Goal: Communication & Community: Answer question/provide support

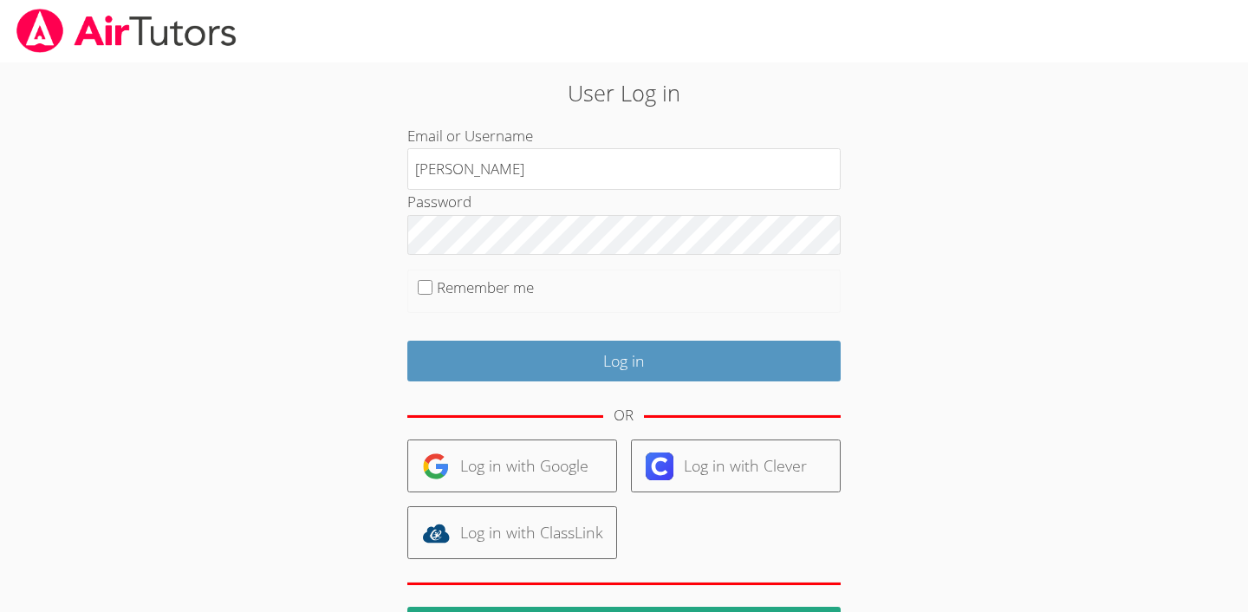
click at [1143, 56] on div at bounding box center [624, 31] width 1248 height 62
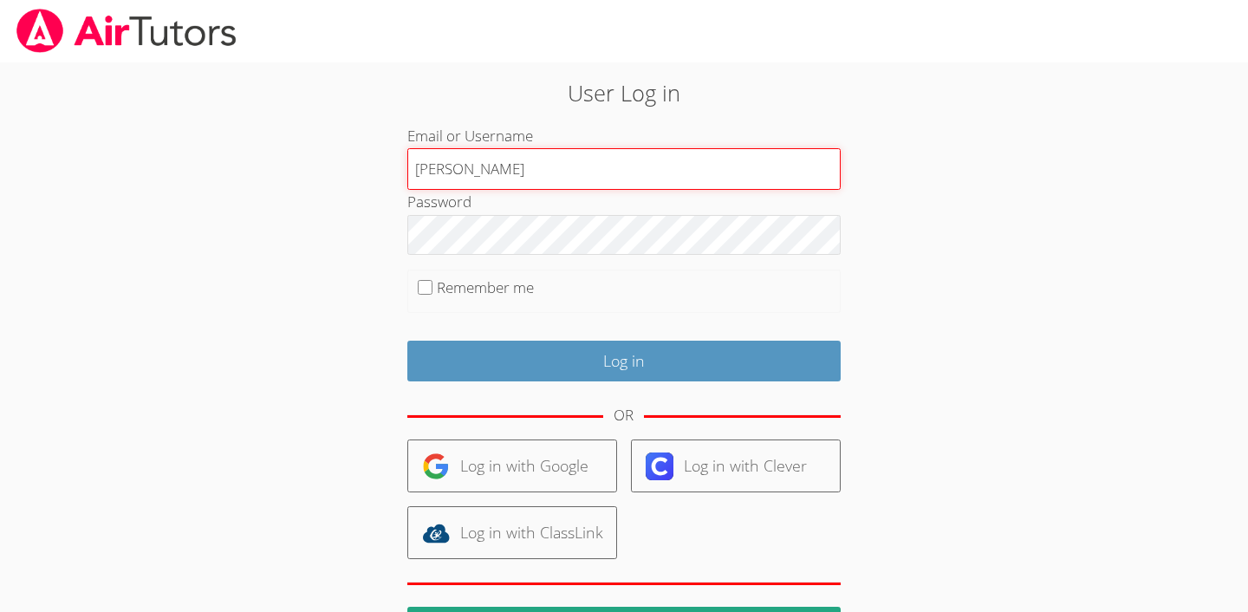
click at [816, 155] on input "chris" at bounding box center [623, 169] width 433 height 42
type input "christophers"
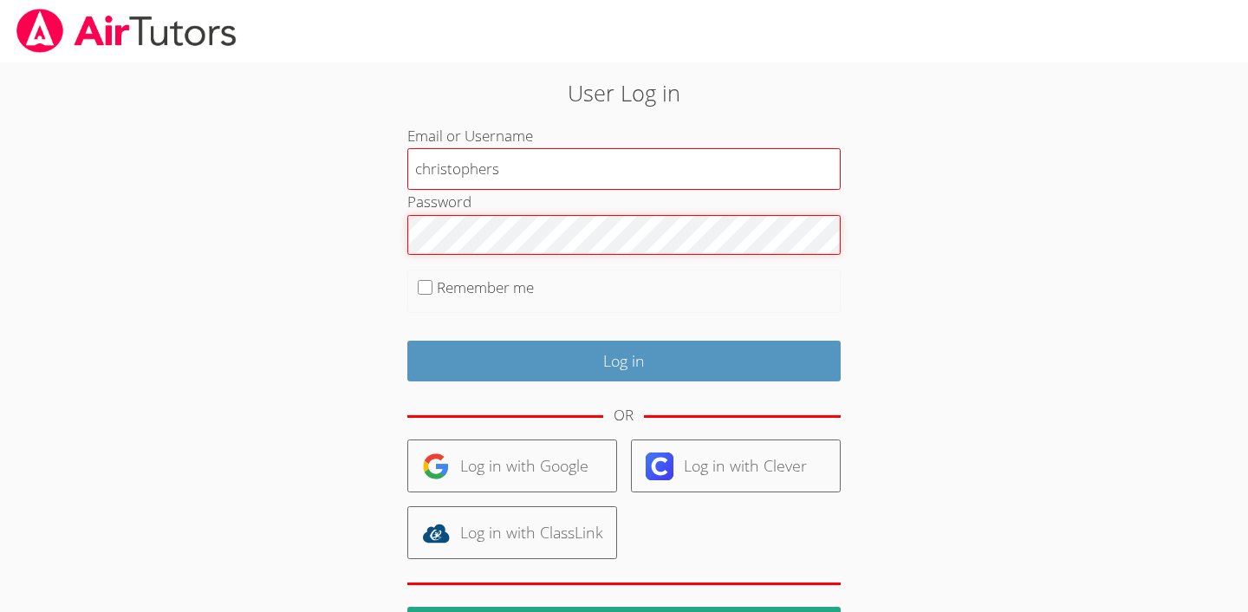
click at [623, 358] on input "Log in" at bounding box center [623, 361] width 433 height 41
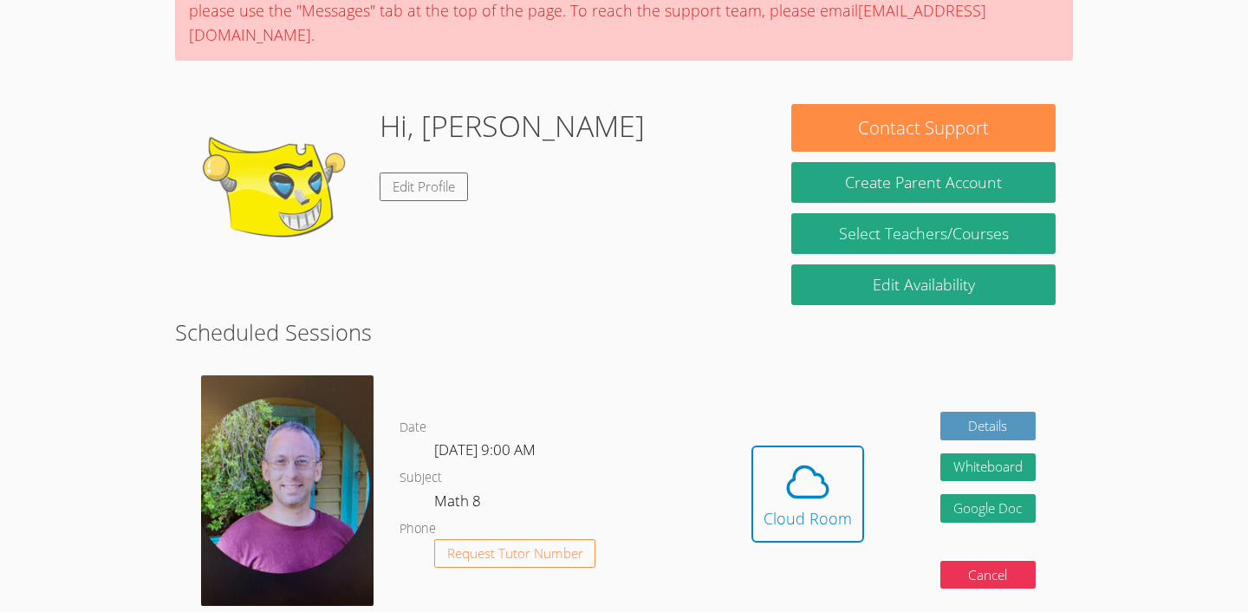
scroll to position [244, 0]
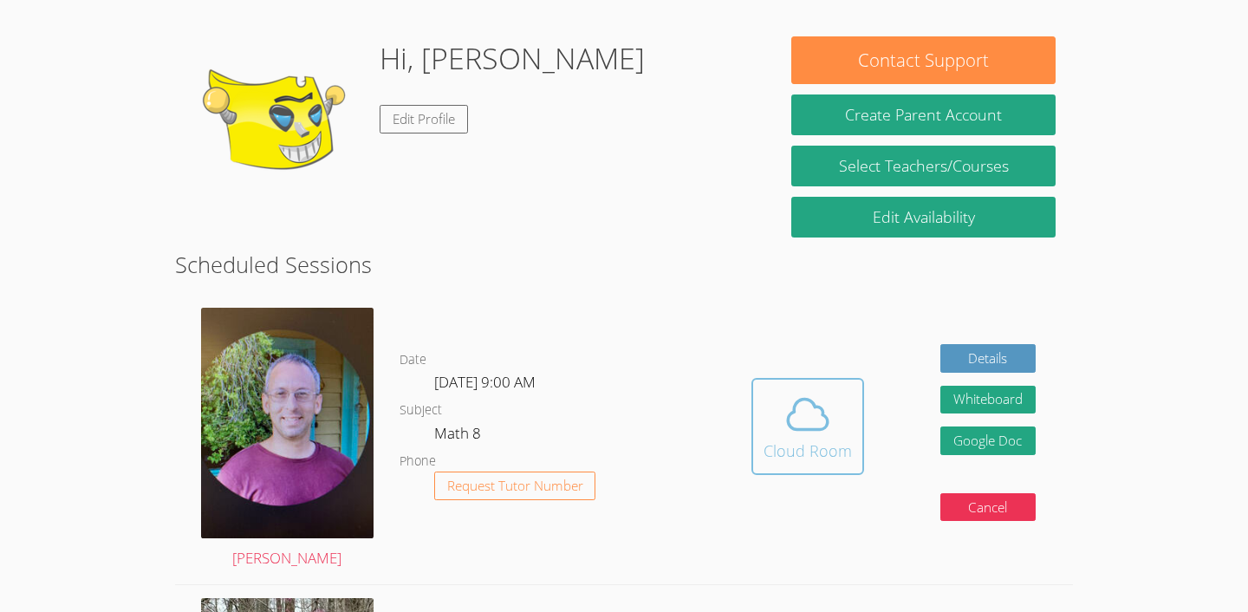
click at [801, 455] on div "Cloud Room" at bounding box center [808, 451] width 88 height 24
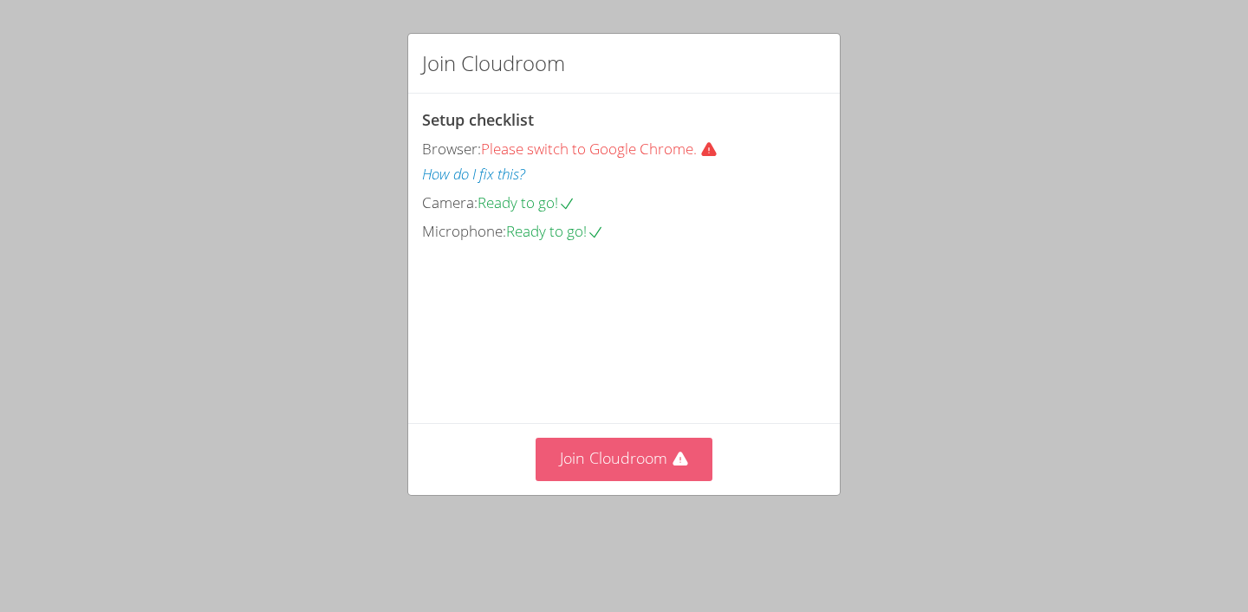
click at [645, 476] on button "Join Cloudroom" at bounding box center [625, 459] width 178 height 42
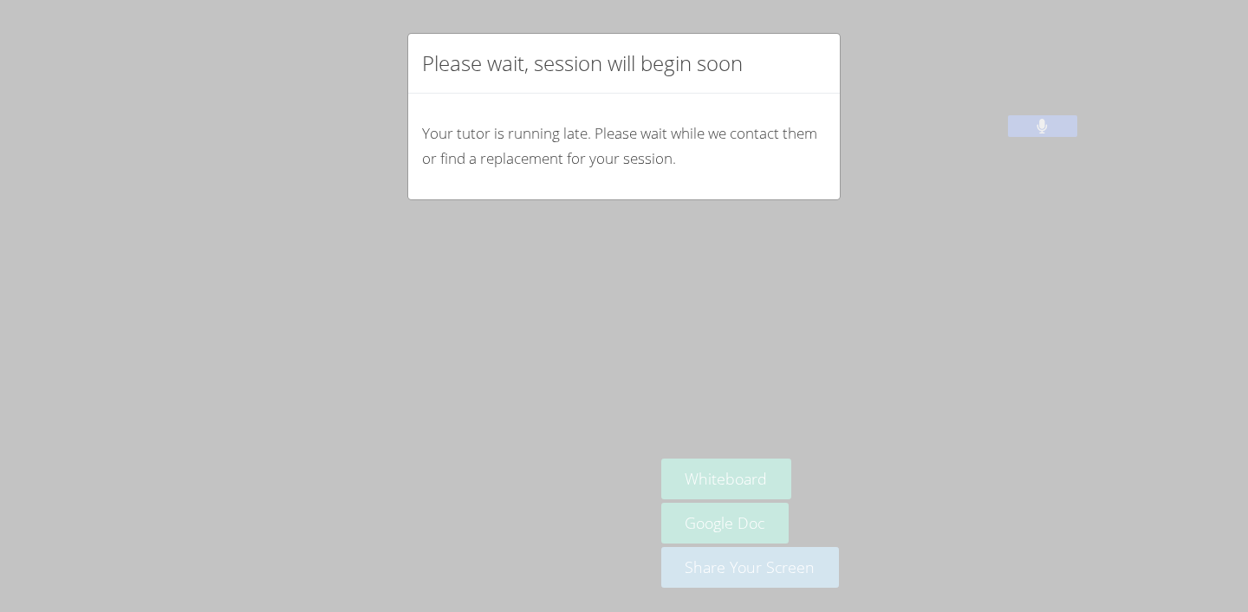
click at [658, 377] on div "Please wait, session will begin soon Your tutor is running late. Please wait wh…" at bounding box center [624, 306] width 1248 height 612
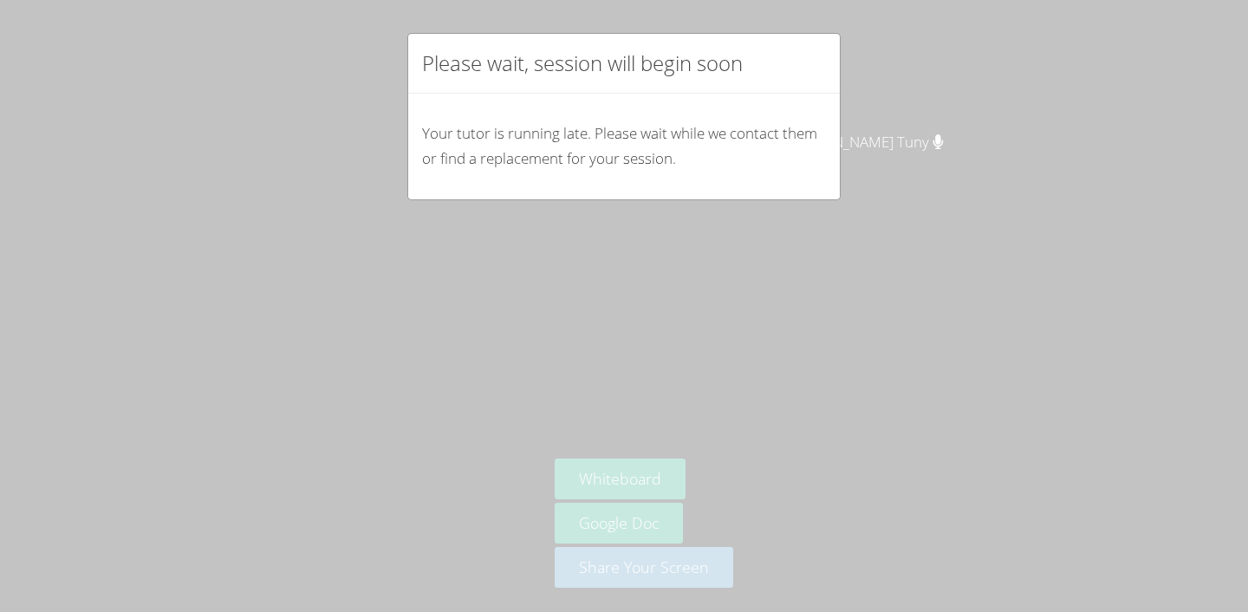
click at [690, 169] on p "Your tutor is running late. Please wait while we contact them or find a replace…" at bounding box center [624, 146] width 404 height 50
click at [691, 210] on div "Please wait, session will begin soon Your tutor is running late. Please wait wh…" at bounding box center [624, 306] width 1248 height 612
click at [707, 94] on div "Your tutor is running late. Please wait while we contact them or find a replace…" at bounding box center [624, 147] width 432 height 106
click at [679, 137] on p "Your tutor is running late. Please wait while we contact them or find a replace…" at bounding box center [624, 146] width 404 height 50
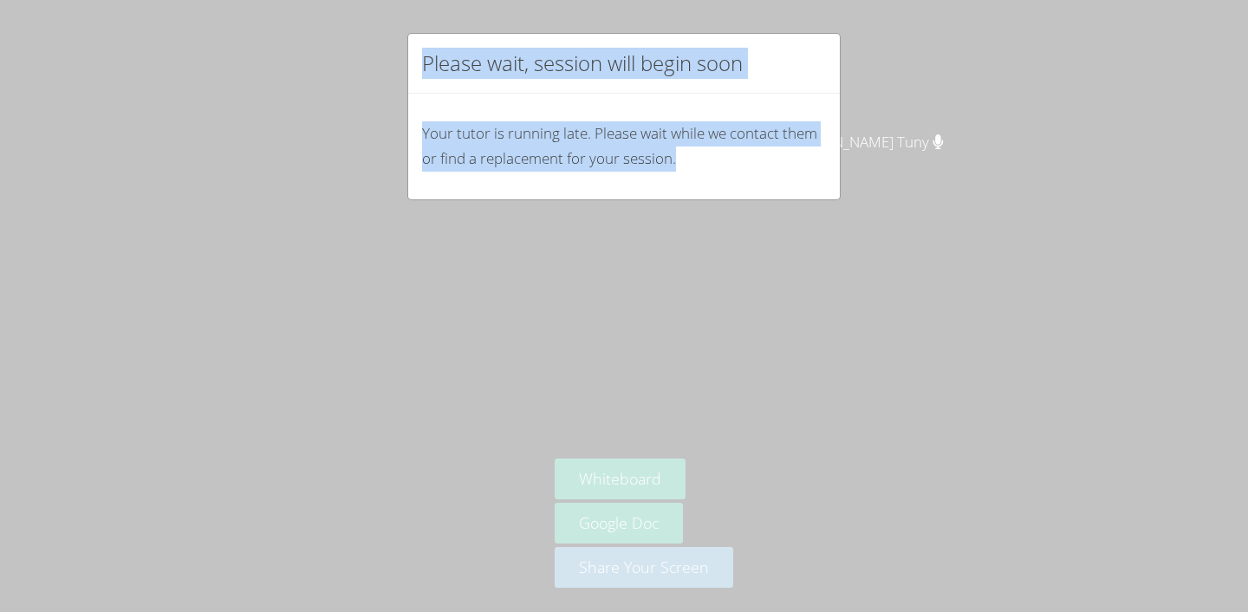
drag, startPoint x: 725, startPoint y: 179, endPoint x: 647, endPoint y: 30, distance: 168.2
click at [647, 30] on div "Please wait, session will begin soon Your tutor is running late. Please wait wh…" at bounding box center [624, 306] width 1248 height 612
click at [853, 84] on div "Please wait, session will begin soon Your tutor is running late. Please wait wh…" at bounding box center [624, 306] width 1248 height 612
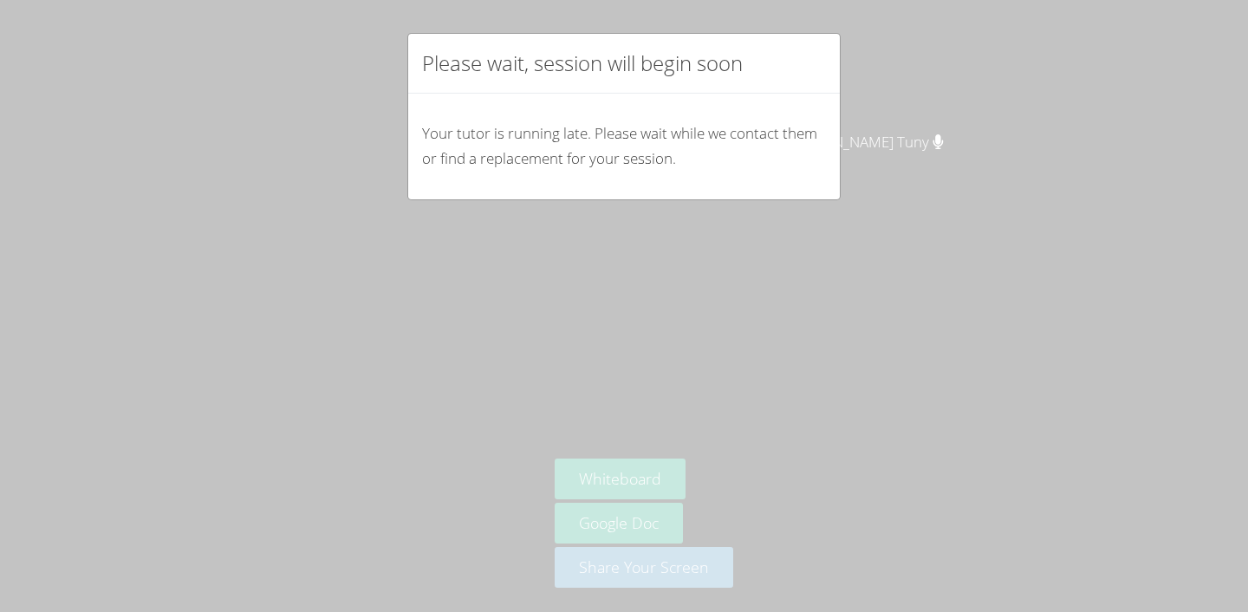
click at [952, 303] on div "Please wait, session will begin soon Your tutor is running late. Please wait wh…" at bounding box center [624, 306] width 1248 height 612
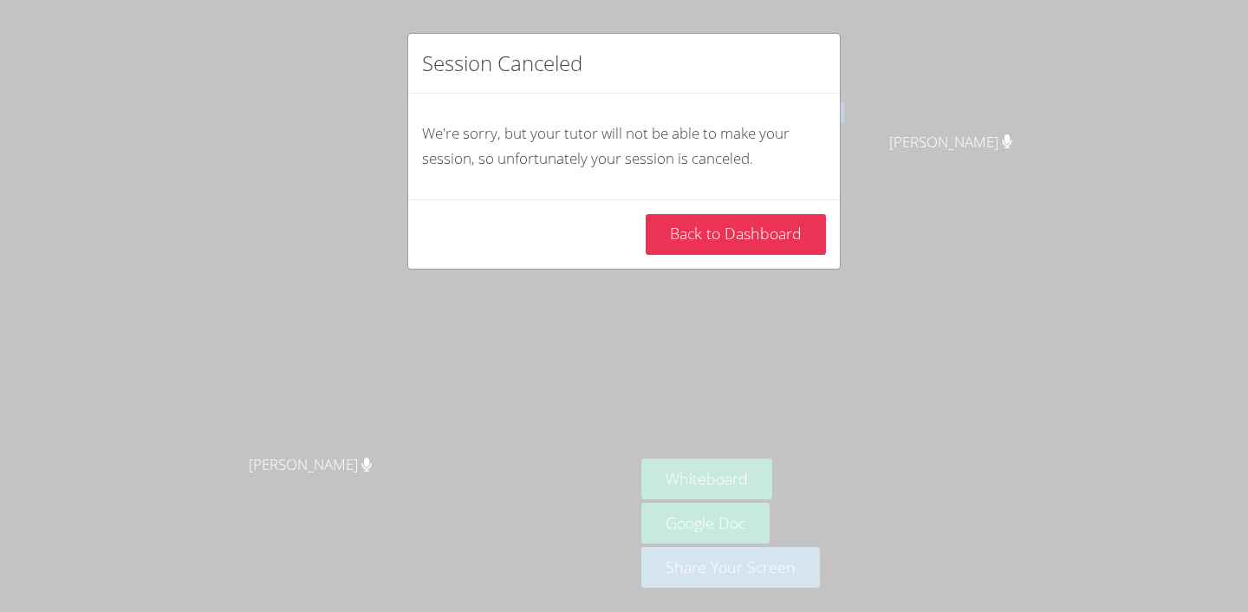
click at [822, 344] on div "Session Canceled We're sorry, but your tutor will not be able to make your sess…" at bounding box center [624, 306] width 1248 height 612
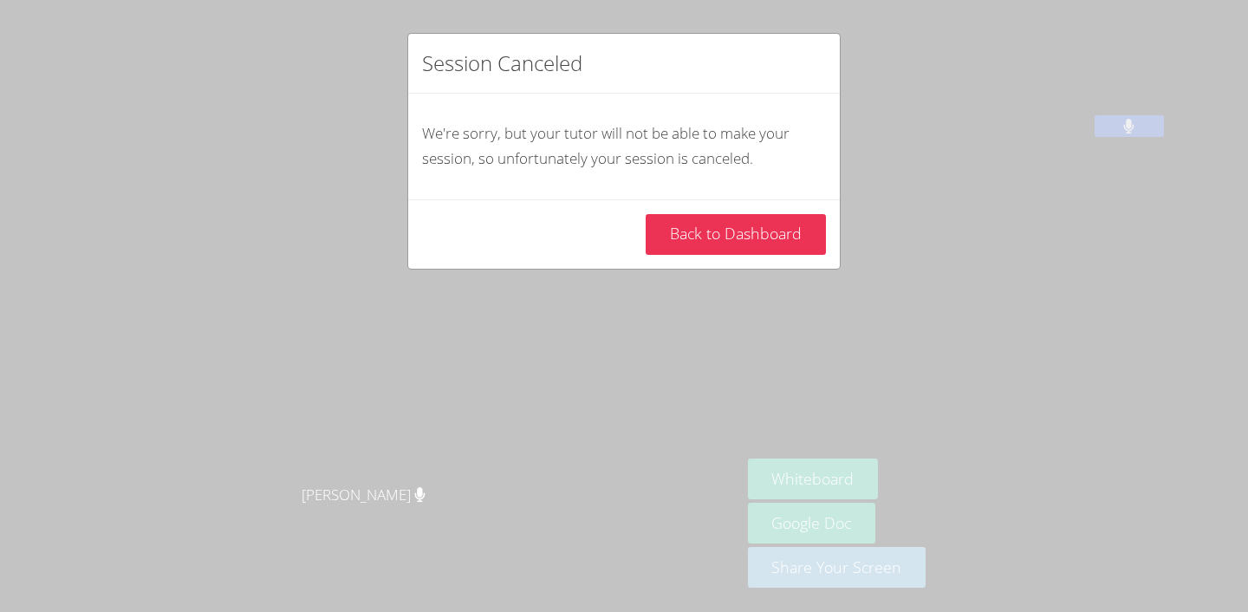
click at [756, 321] on div "Session Canceled We're sorry, but your tutor will not be able to make your sess…" at bounding box center [624, 306] width 1248 height 612
click at [824, 76] on div "Session Canceled" at bounding box center [624, 64] width 432 height 60
click at [886, 159] on div "Session Canceled We're sorry, but your tutor will not be able to make your sess…" at bounding box center [624, 306] width 1248 height 612
click at [679, 387] on div "Session Canceled We're sorry, but your tutor will not be able to make your sess…" at bounding box center [624, 306] width 1248 height 612
click at [556, 202] on div "Back to Dashboard" at bounding box center [624, 233] width 432 height 69
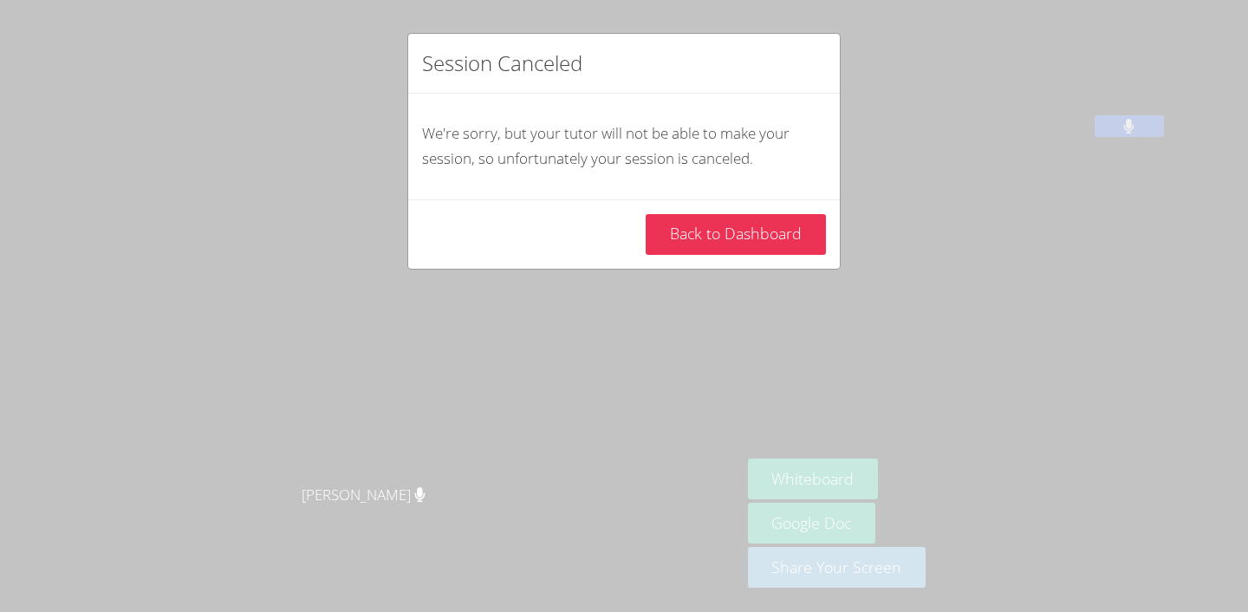
click at [691, 114] on div "We're sorry, but your tutor will not be able to make your session, so unfortuna…" at bounding box center [624, 147] width 432 height 106
click at [739, 108] on div "We're sorry, but your tutor will not be able to make your session, so unfortuna…" at bounding box center [624, 147] width 432 height 106
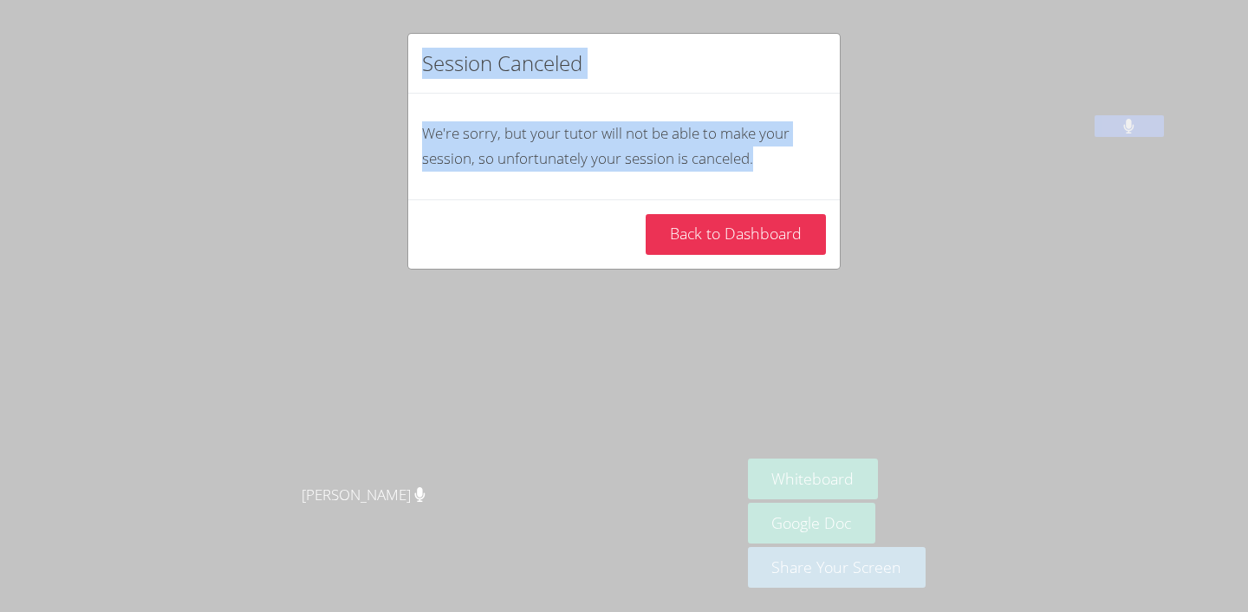
drag, startPoint x: 760, startPoint y: 161, endPoint x: 682, endPoint y: 32, distance: 150.9
click at [682, 32] on div "Session Canceled We're sorry, but your tutor will not be able to make your sess…" at bounding box center [624, 306] width 1248 height 612
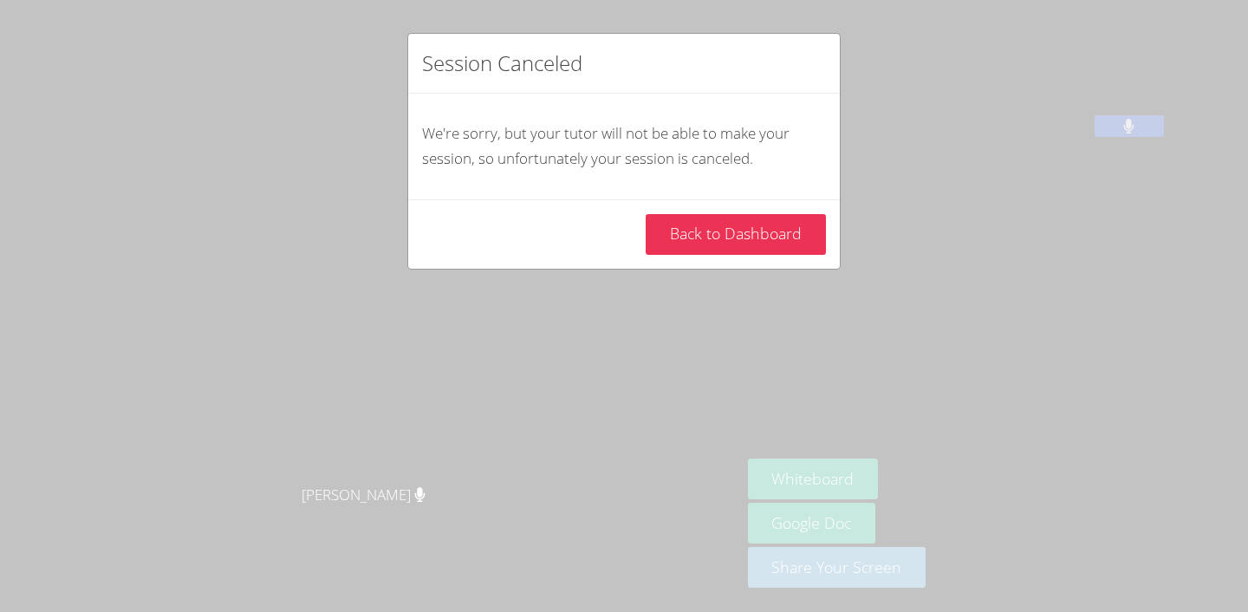
click at [733, 541] on div "Session Canceled We're sorry, but your tutor will not be able to make your sess…" at bounding box center [624, 306] width 1248 height 612
click at [1208, 228] on div "Session Canceled We're sorry, but your tutor will not be able to make your sess…" at bounding box center [624, 306] width 1248 height 612
click at [737, 237] on link "Back to Dashboard" at bounding box center [736, 234] width 180 height 41
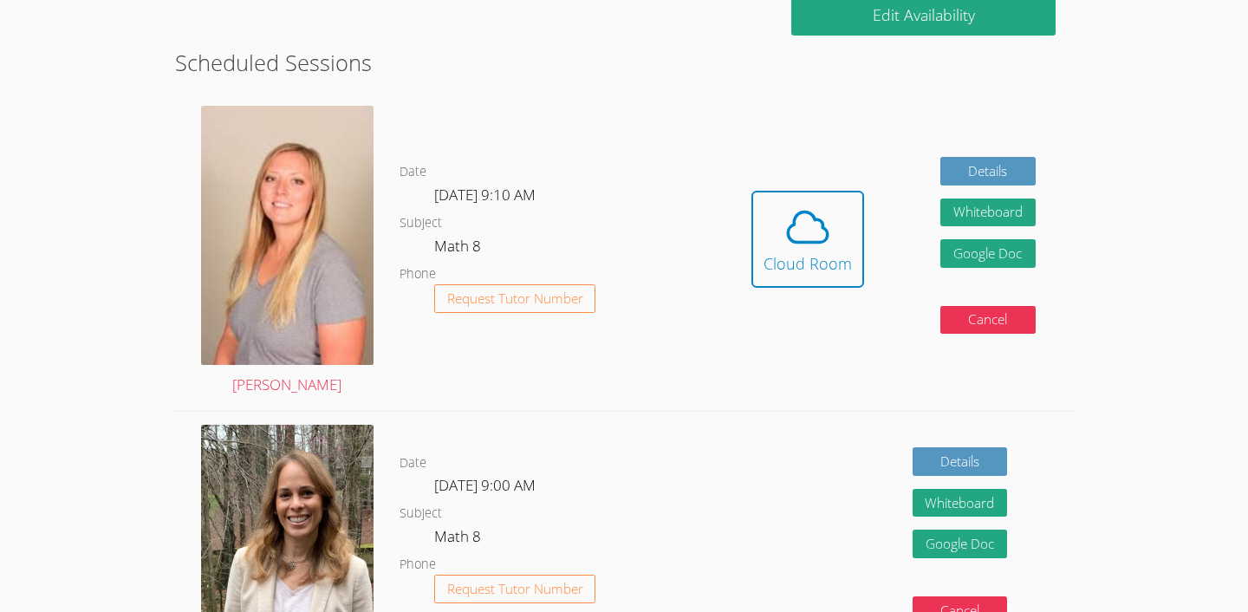
scroll to position [421, 0]
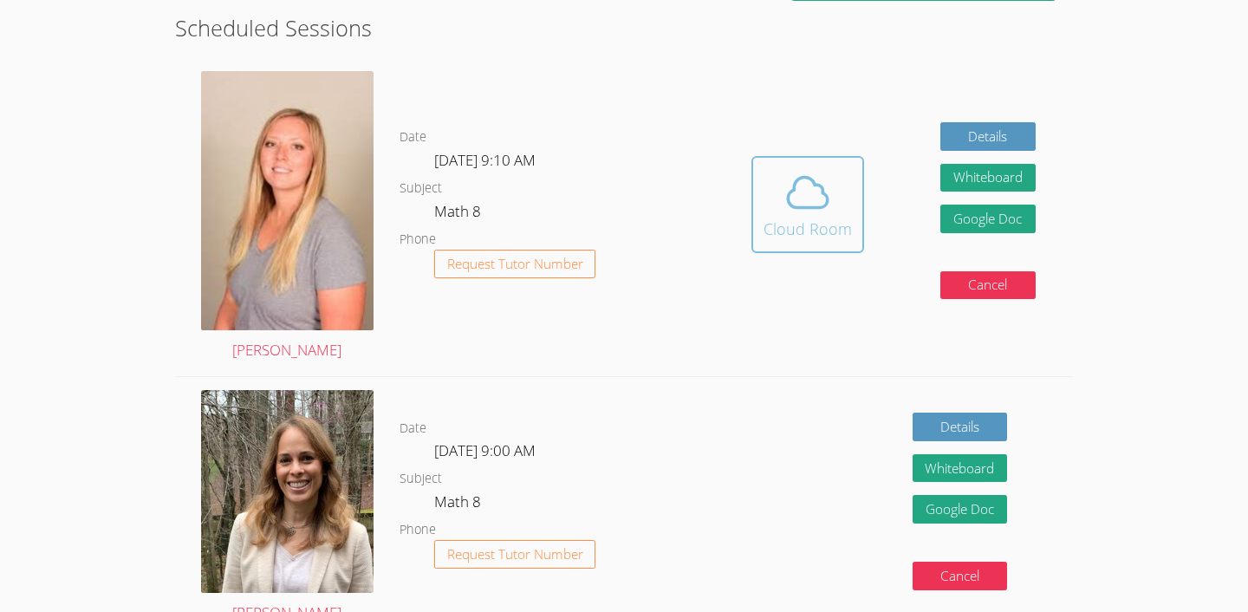
click at [809, 205] on icon at bounding box center [809, 192] width 40 height 30
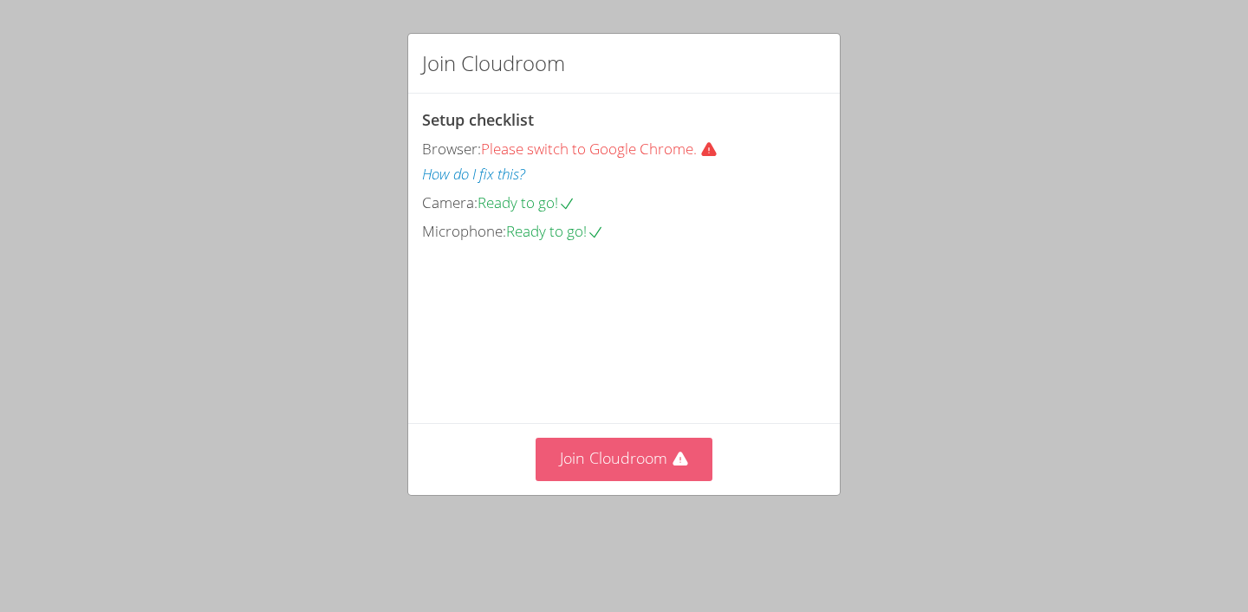
click at [643, 473] on button "Join Cloudroom" at bounding box center [625, 459] width 178 height 42
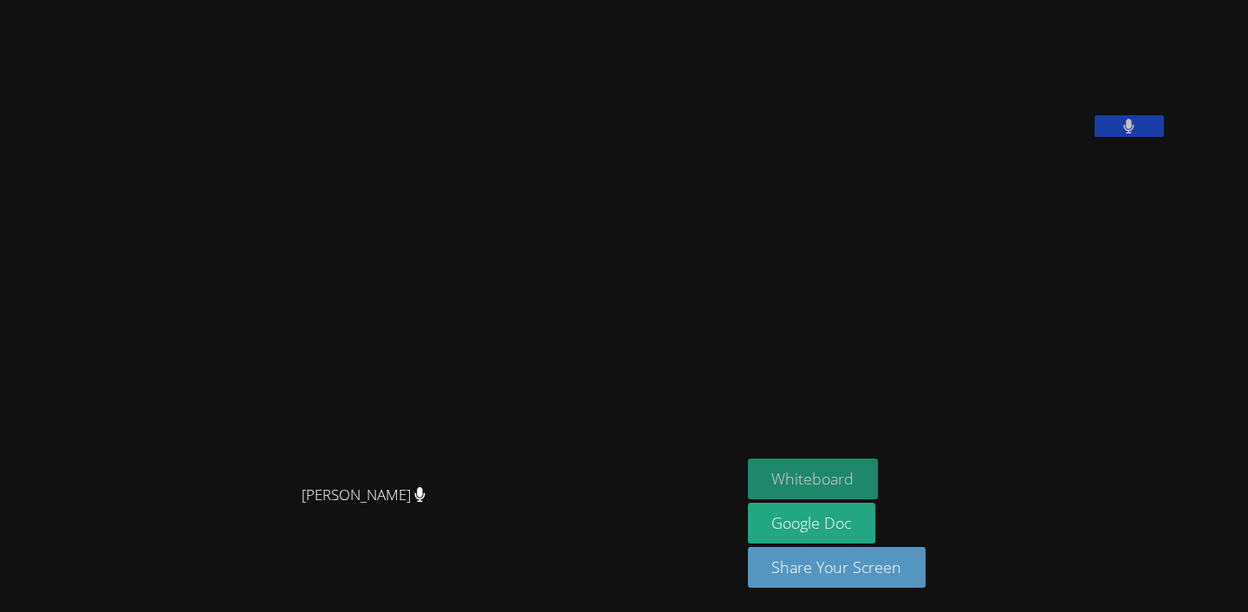
click at [879, 478] on button "Whiteboard" at bounding box center [813, 478] width 131 height 41
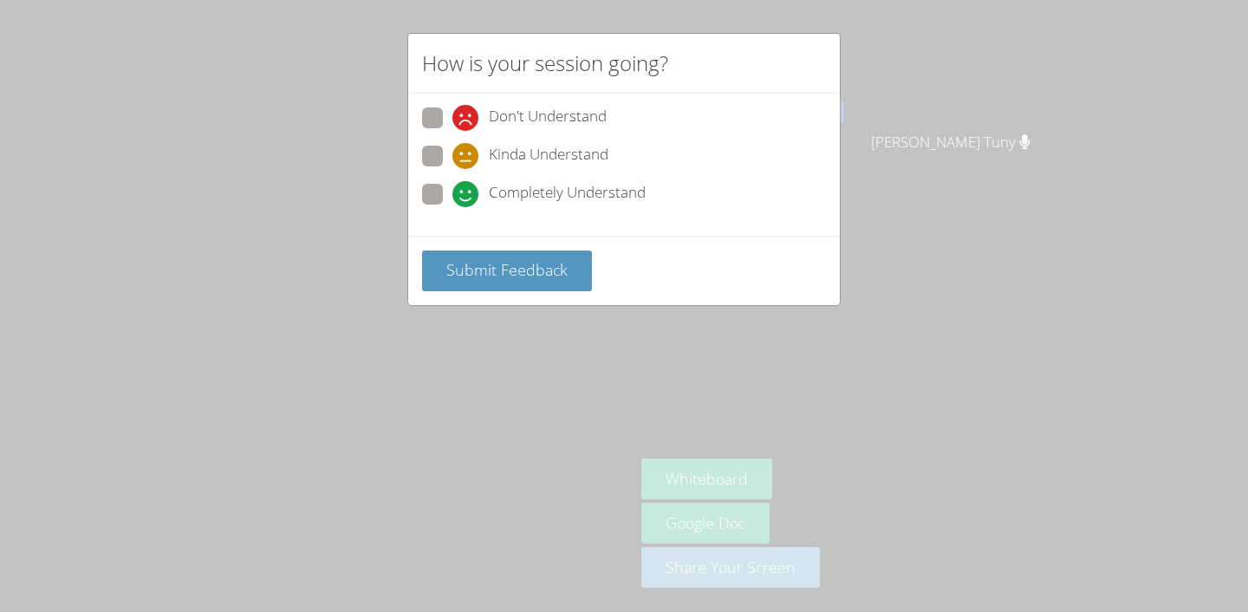
click at [490, 199] on span "Completely Understand" at bounding box center [567, 194] width 157 height 26
click at [467, 198] on input "Completely Understand" at bounding box center [459, 191] width 15 height 15
radio input "true"
click at [485, 270] on span "Submit Feedback" at bounding box center [506, 269] width 121 height 21
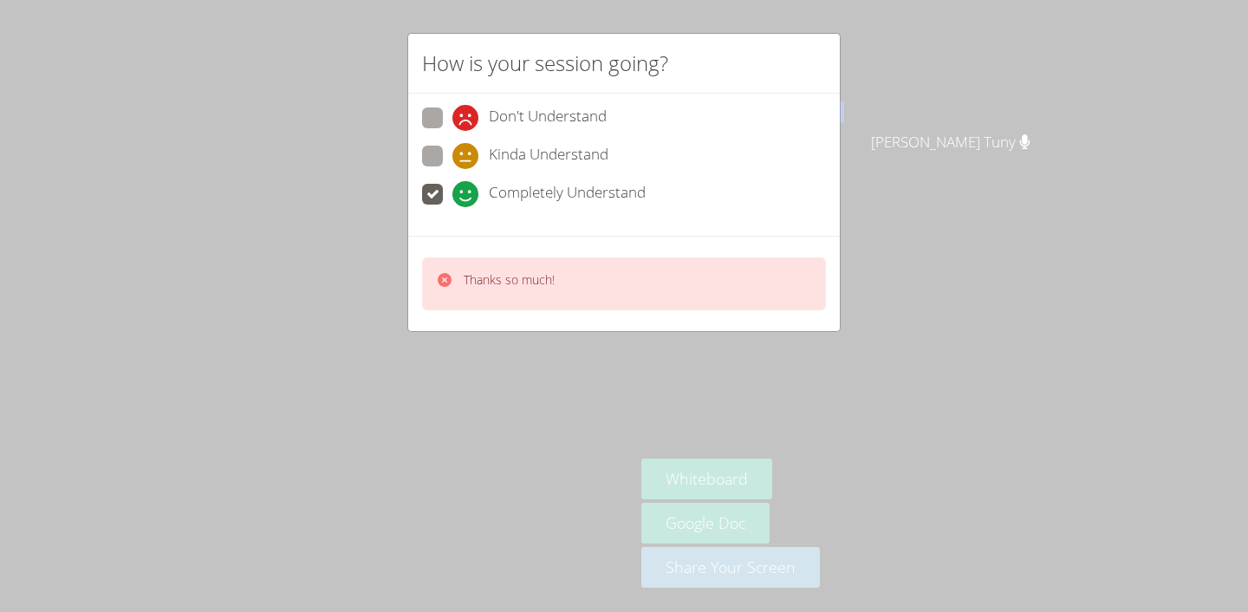
click at [473, 379] on div "How is your session going? Don't Understand Kinda Understand Completely Underst…" at bounding box center [624, 306] width 1248 height 612
click at [442, 283] on icon at bounding box center [445, 280] width 14 height 14
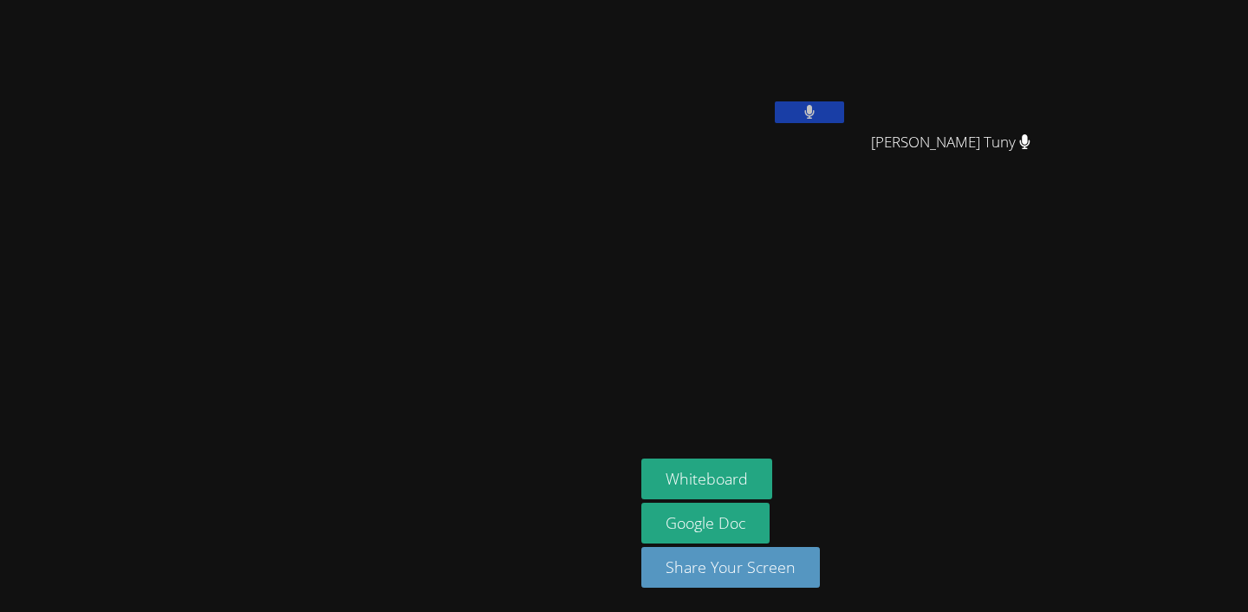
click at [447, 375] on video at bounding box center [317, 271] width 260 height 349
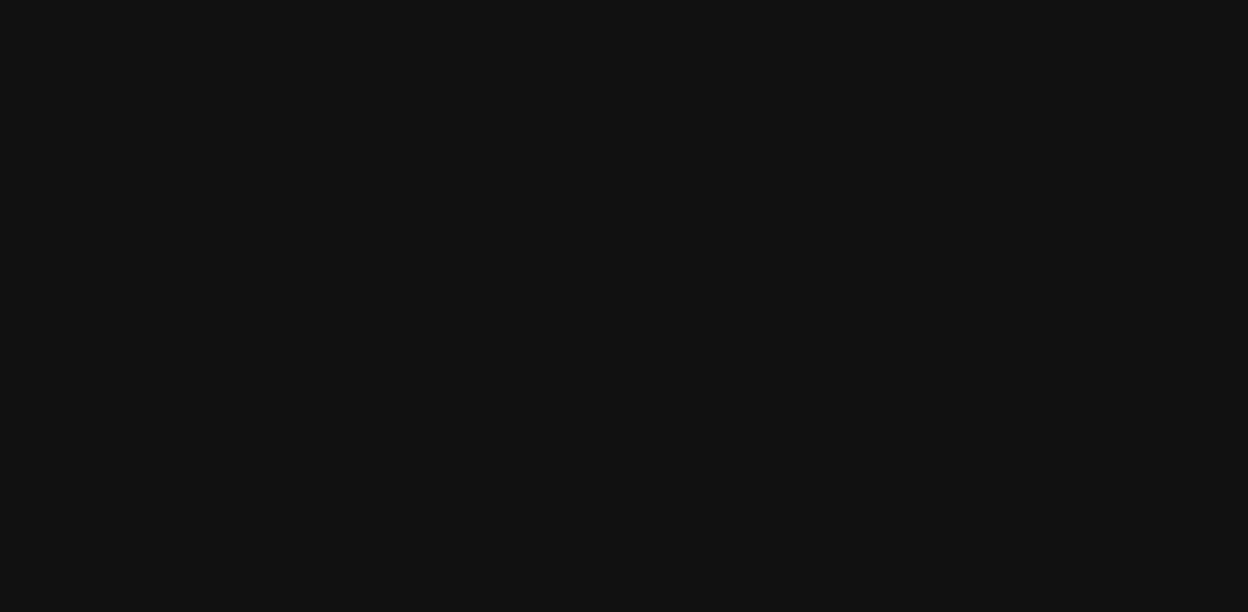
click at [191, 125] on video at bounding box center [317, 271] width 260 height 349
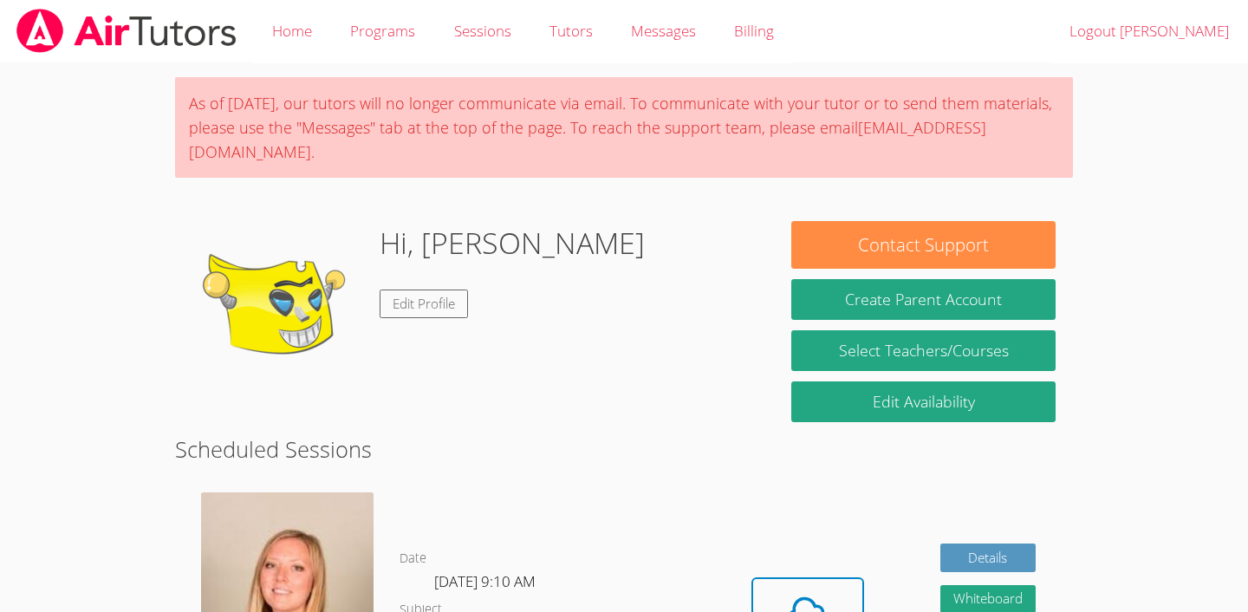
scroll to position [421, 0]
